Goal: Task Accomplishment & Management: Manage account settings

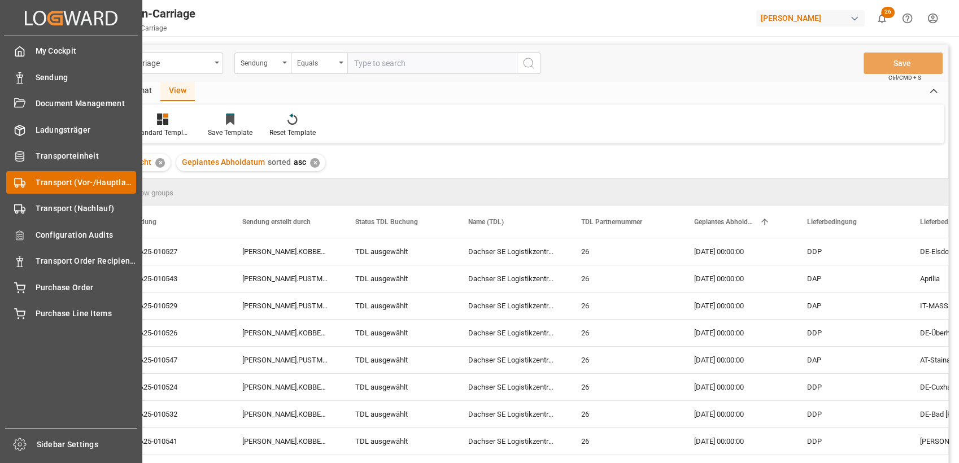
click at [11, 183] on div at bounding box center [15, 183] width 19 height 12
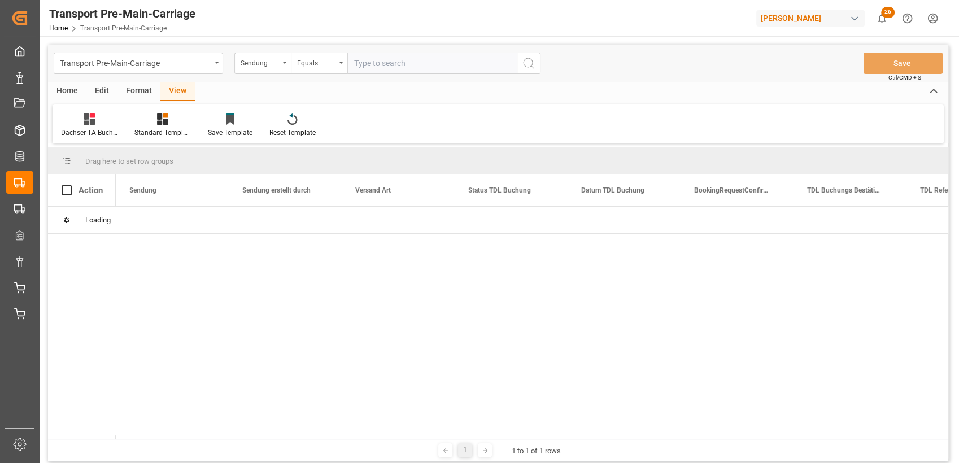
click at [135, 90] on div "Format" at bounding box center [139, 91] width 43 height 19
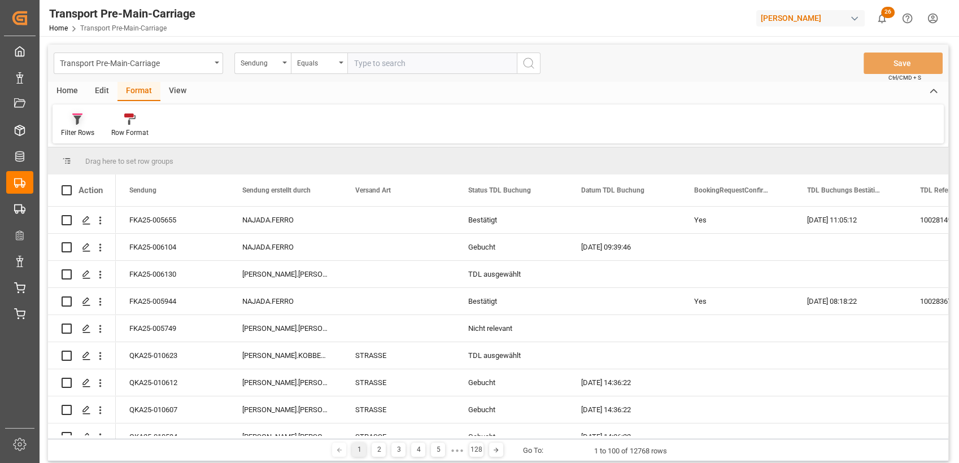
click at [81, 125] on div "Filter Rows" at bounding box center [78, 125] width 50 height 25
click at [103, 182] on div "Dachser ungebucht" at bounding box center [117, 184] width 99 height 12
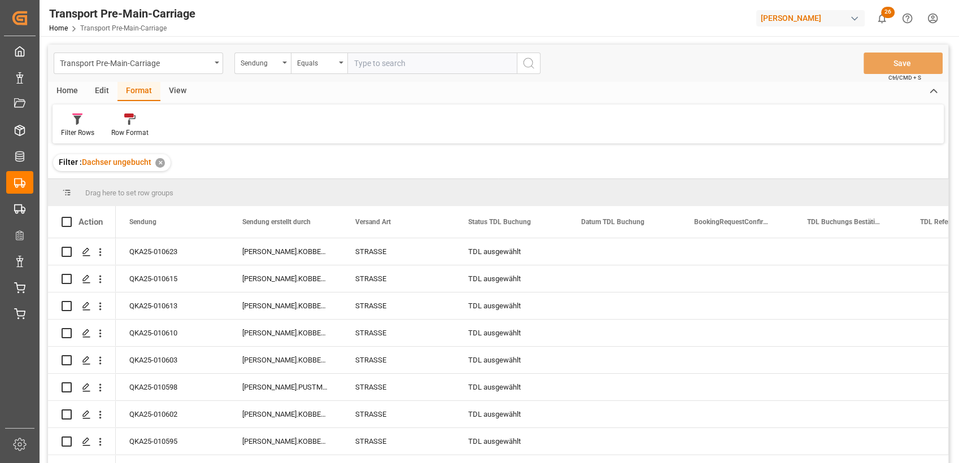
click at [179, 92] on div "View" at bounding box center [177, 91] width 34 height 19
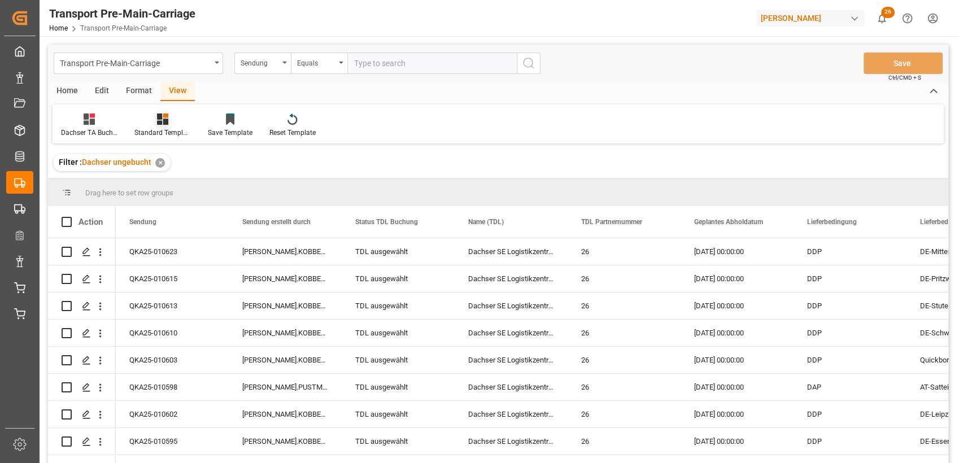
click at [162, 125] on div "Standard Templates" at bounding box center [162, 125] width 73 height 25
click at [167, 151] on div "Dachser TA Buchungen" at bounding box center [193, 159] width 110 height 23
click at [718, 224] on span "Geplantes Abholdatum" at bounding box center [728, 222] width 69 height 8
click at [73, 94] on div "Home" at bounding box center [67, 91] width 38 height 19
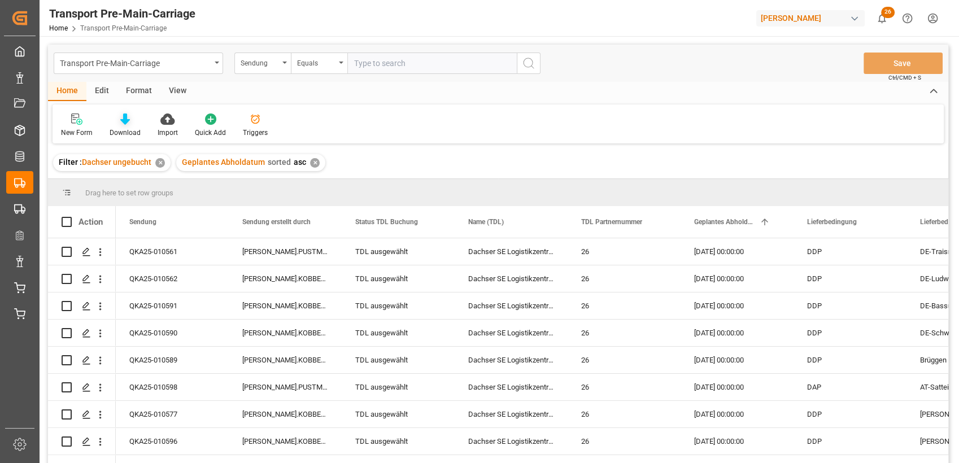
click at [122, 122] on icon at bounding box center [125, 119] width 10 height 11
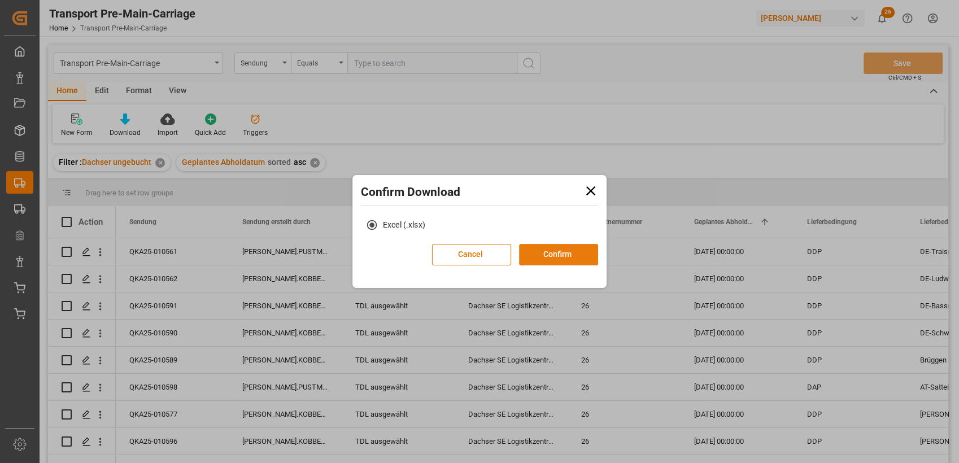
click at [547, 251] on button "Confirm" at bounding box center [558, 254] width 79 height 21
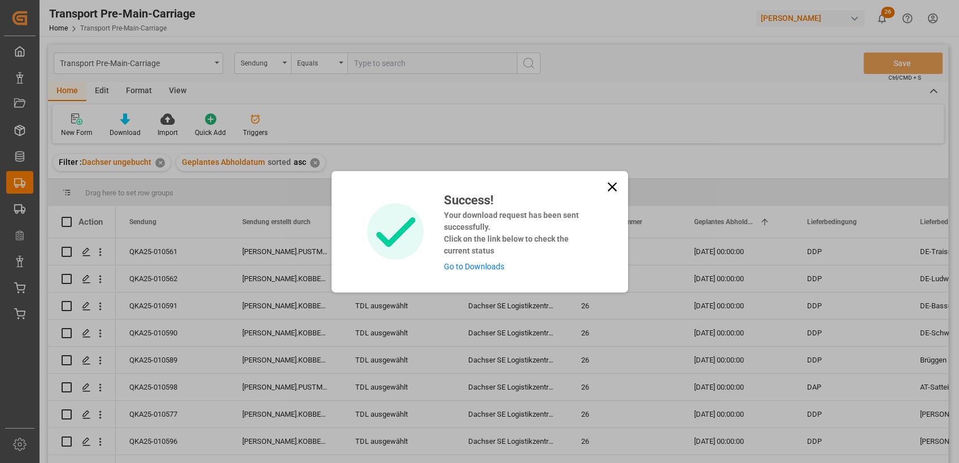
click at [614, 185] on icon at bounding box center [613, 187] width 16 height 16
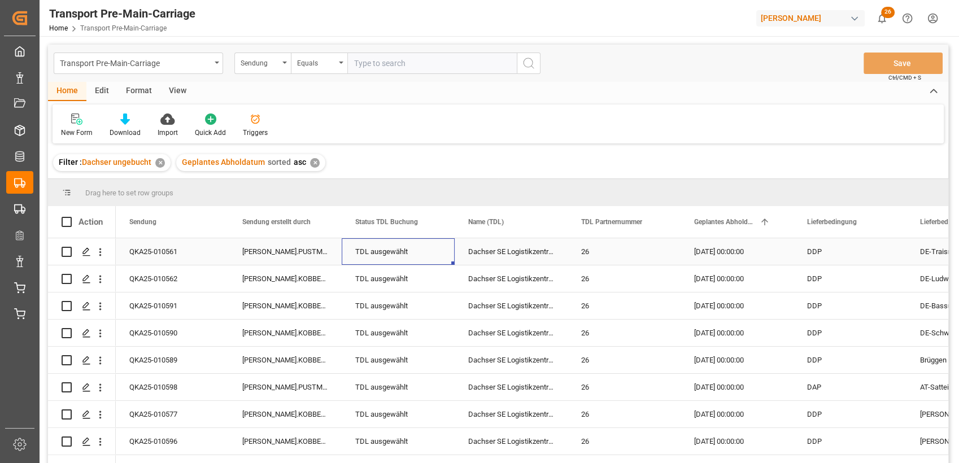
click at [375, 260] on div "TDL ausgewählt" at bounding box center [398, 252] width 86 height 26
click at [438, 260] on icon "open menu" at bounding box center [434, 259] width 14 height 14
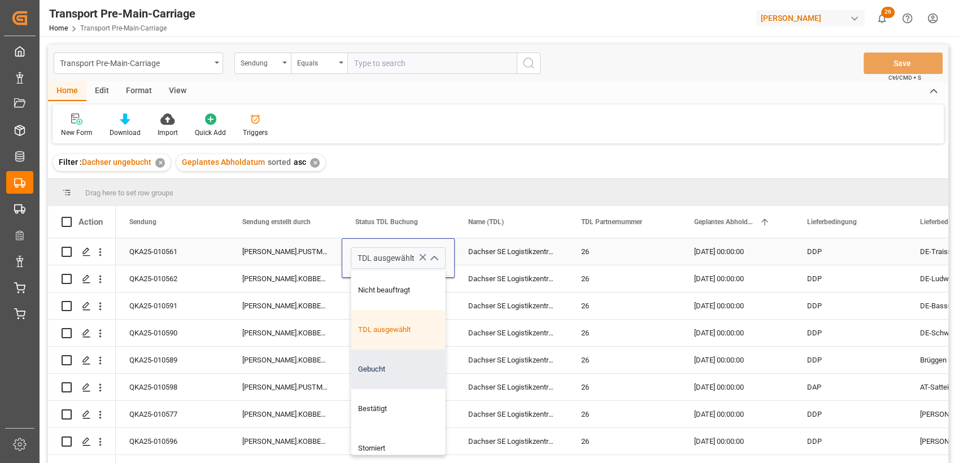
click at [380, 363] on div "Gebucht" at bounding box center [398, 370] width 94 height 40
type input "Gebucht"
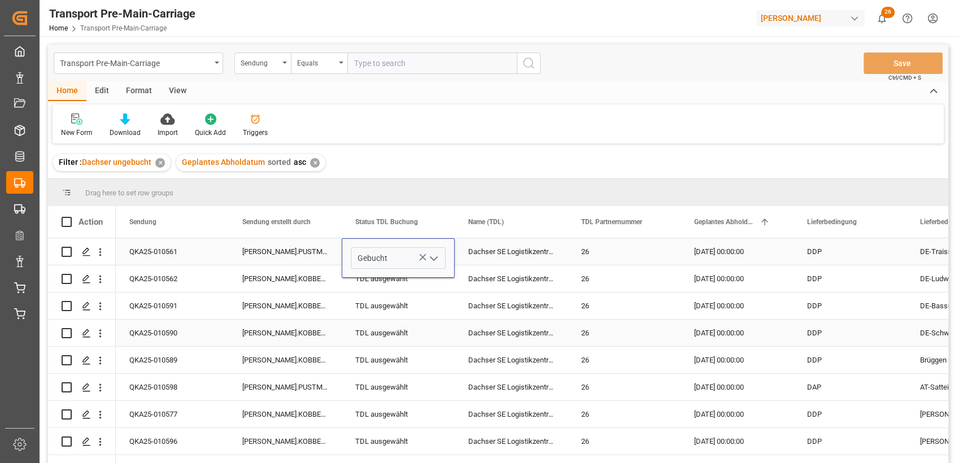
click at [319, 323] on div "[PERSON_NAME].KOBBENBRING" at bounding box center [285, 333] width 113 height 27
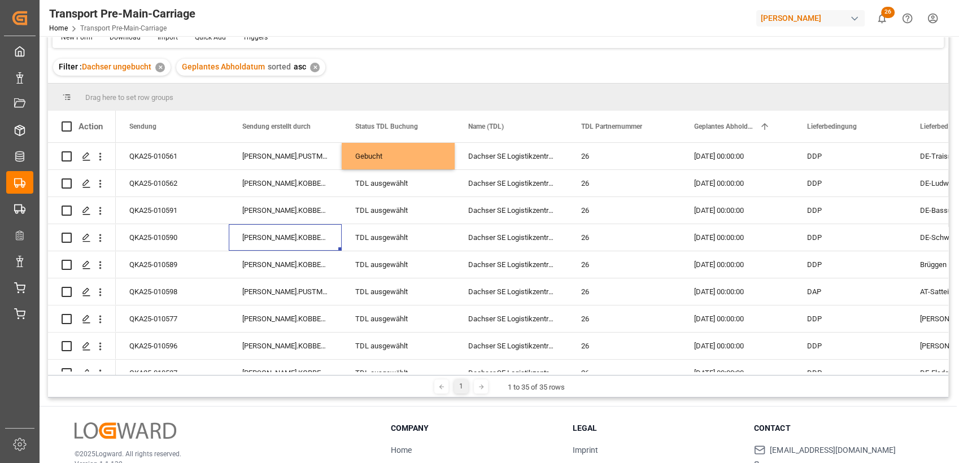
scroll to position [98, 0]
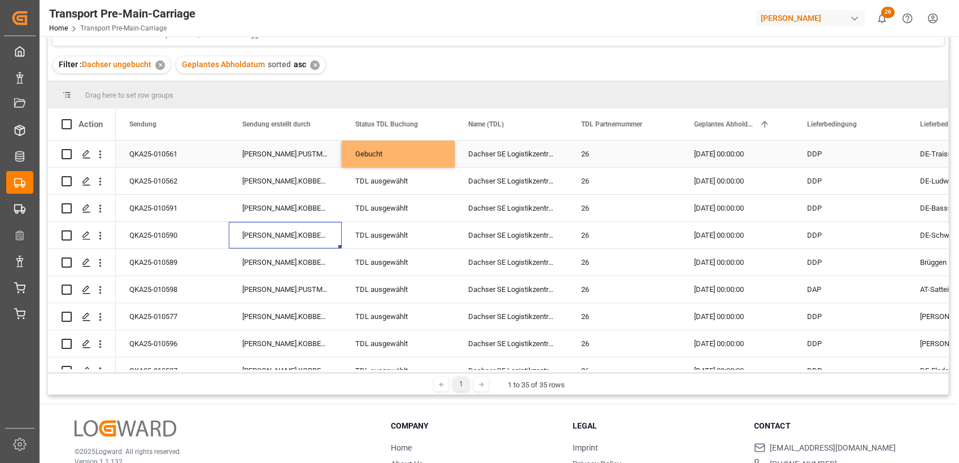
click at [411, 156] on div "Gebucht" at bounding box center [398, 154] width 86 height 26
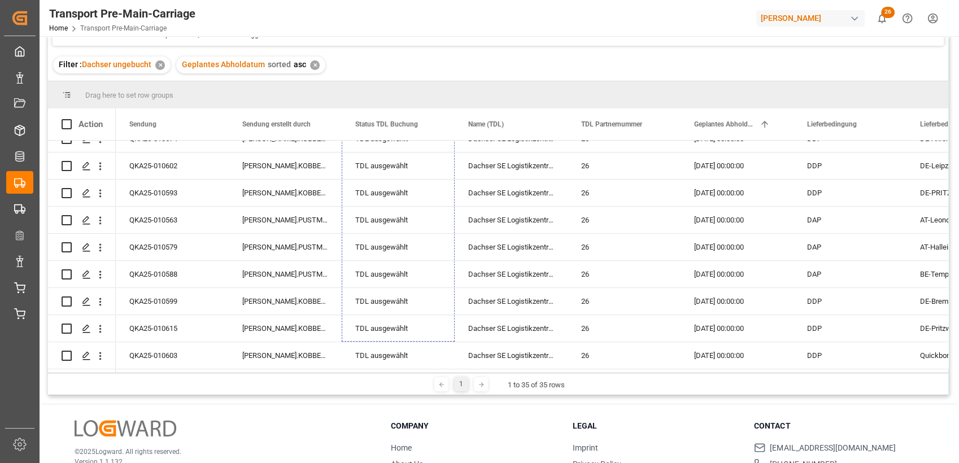
scroll to position [723, 0]
drag, startPoint x: 452, startPoint y: 164, endPoint x: 436, endPoint y: 234, distance: 72.0
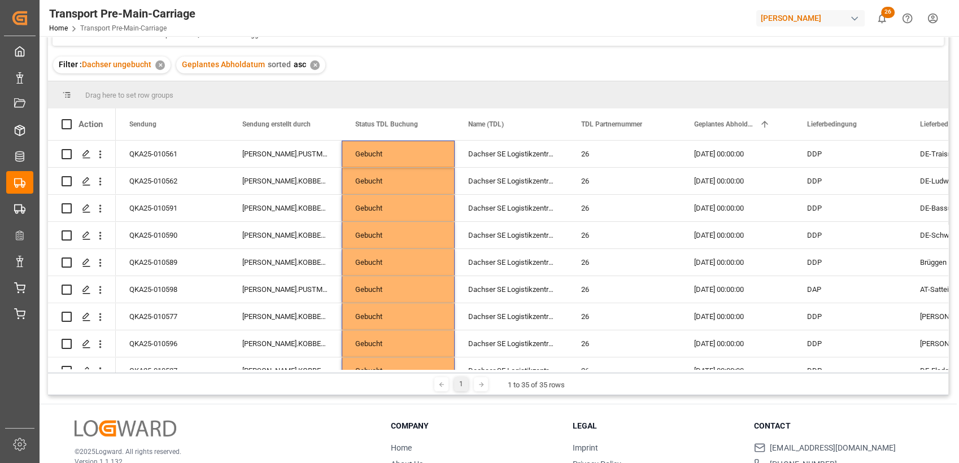
scroll to position [0, 0]
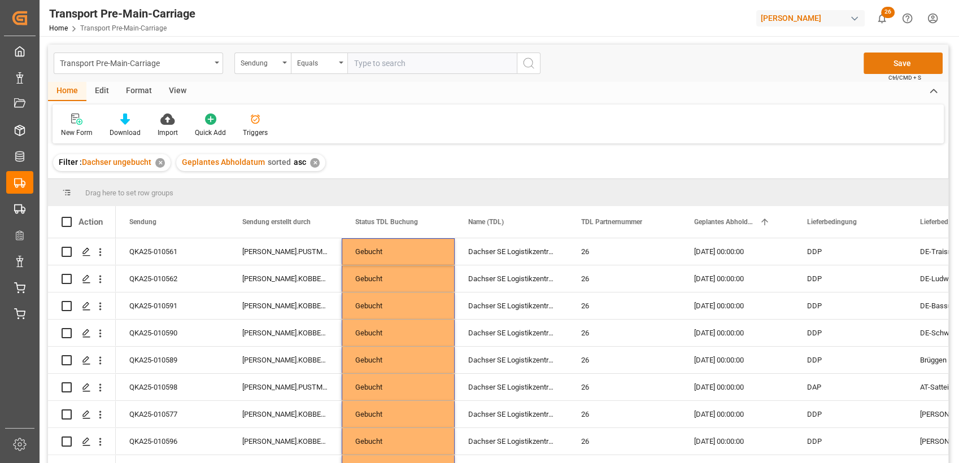
click at [905, 61] on button "Save" at bounding box center [903, 63] width 79 height 21
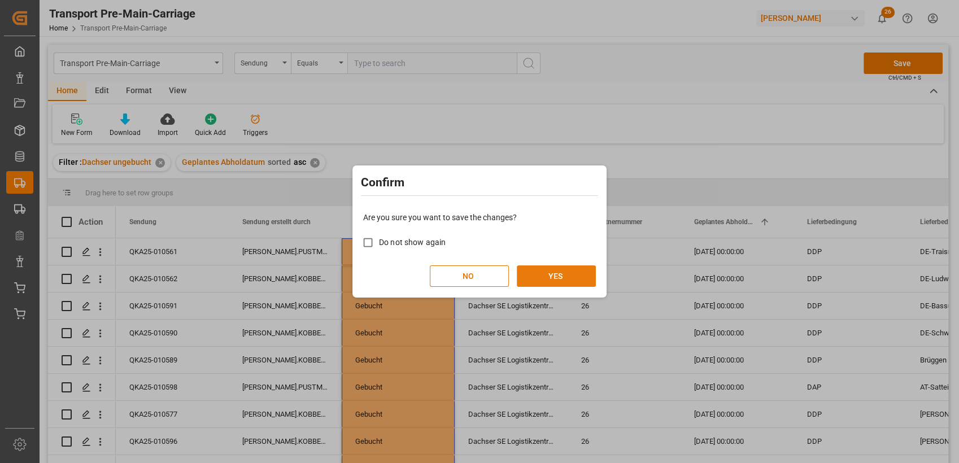
click at [555, 283] on button "YES" at bounding box center [556, 276] width 79 height 21
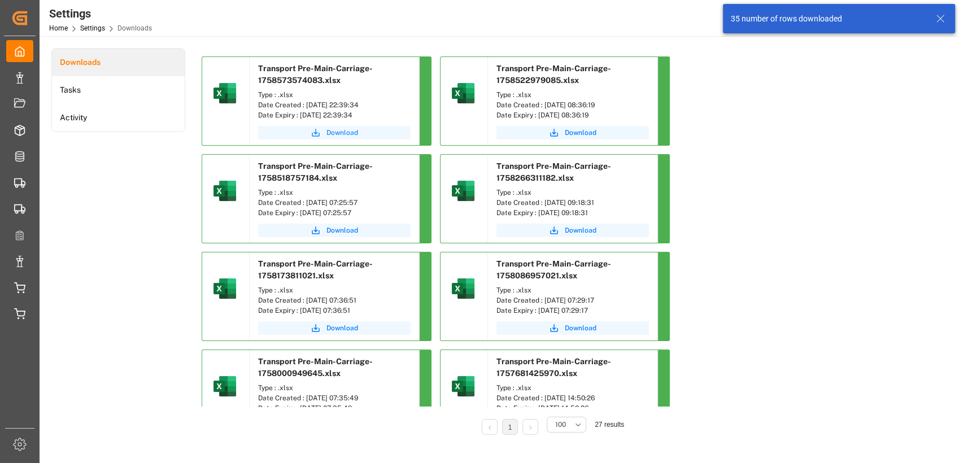
click at [328, 132] on span "Download" at bounding box center [343, 133] width 32 height 10
